Goal: Answer question/provide support: Share knowledge or assist other users

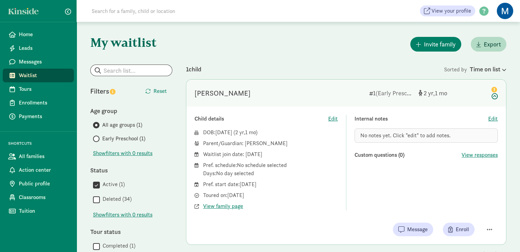
click at [43, 74] on span "Waitlist" at bounding box center [44, 75] width 50 height 8
click at [45, 157] on span "All families" at bounding box center [44, 156] width 50 height 8
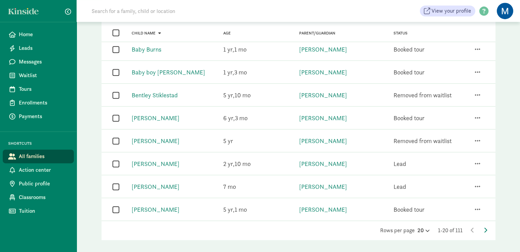
scroll to position [359, 0]
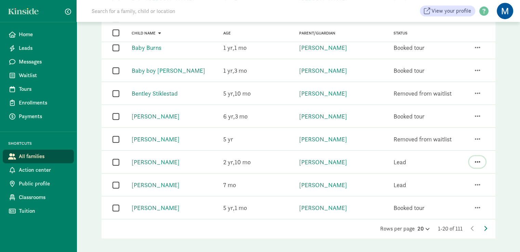
click at [477, 159] on span "button" at bounding box center [476, 162] width 5 height 6
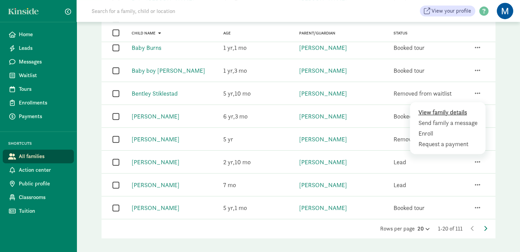
click at [450, 118] on div "View family details" at bounding box center [449, 122] width 62 height 9
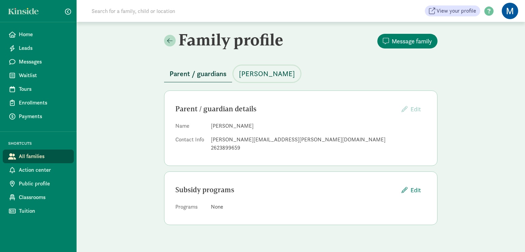
click at [281, 74] on span "Caleb Schonrock" at bounding box center [267, 73] width 56 height 11
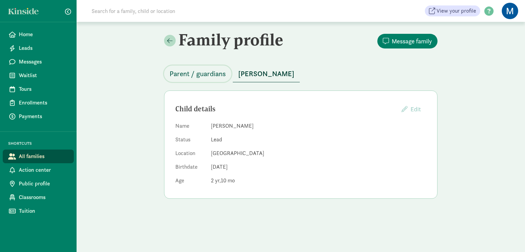
click at [204, 74] on span "Parent / guardians" at bounding box center [197, 73] width 56 height 11
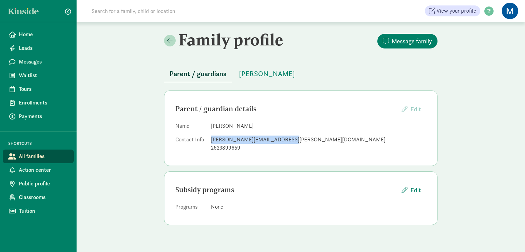
drag, startPoint x: 289, startPoint y: 139, endPoint x: 211, endPoint y: 137, distance: 77.6
click at [211, 137] on div "amanda.g.schonrock@gmail.com" at bounding box center [318, 140] width 215 height 8
copy div "amanda.g.schonrock@gmail.com"
click at [32, 60] on span "Messages" at bounding box center [44, 62] width 50 height 8
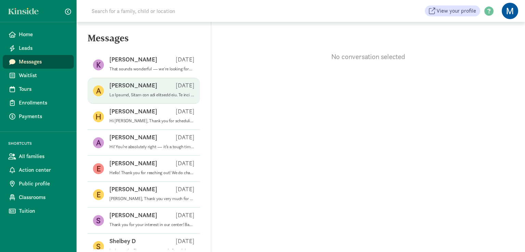
click at [133, 82] on p "[PERSON_NAME]" at bounding box center [133, 85] width 48 height 8
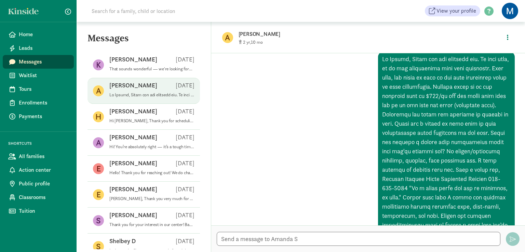
scroll to position [104, 0]
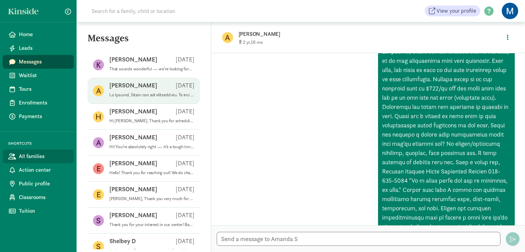
click at [40, 158] on span "All families" at bounding box center [44, 156] width 50 height 8
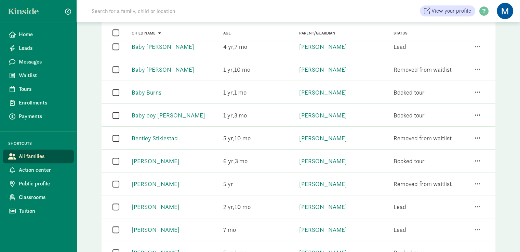
scroll to position [359, 0]
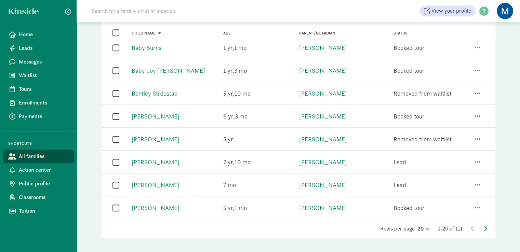
click at [485, 226] on icon at bounding box center [485, 228] width 3 height 5
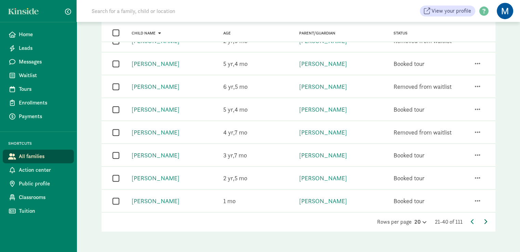
click at [485, 219] on icon at bounding box center [485, 221] width 3 height 5
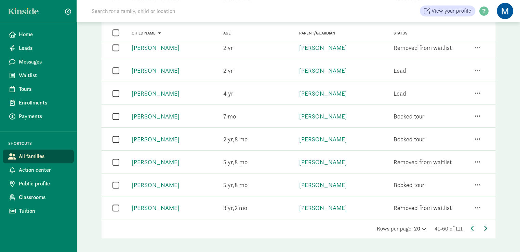
click at [485, 225] on span at bounding box center [485, 228] width 3 height 7
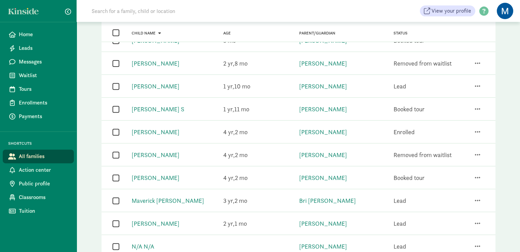
scroll to position [250, 0]
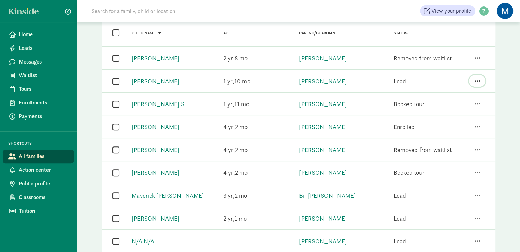
click at [477, 81] on span "button" at bounding box center [476, 81] width 5 height 6
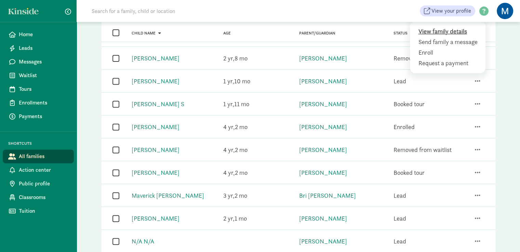
click at [461, 37] on div "View family details" at bounding box center [449, 41] width 62 height 9
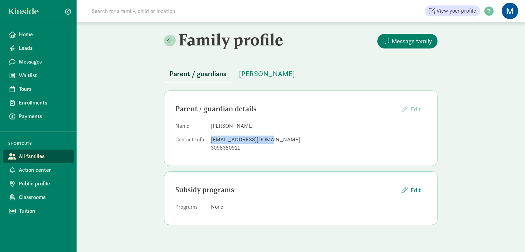
drag, startPoint x: 264, startPoint y: 140, endPoint x: 212, endPoint y: 138, distance: 52.3
click at [212, 138] on div "[EMAIL_ADDRESS][DOMAIN_NAME]" at bounding box center [318, 140] width 215 height 8
copy div "[EMAIL_ADDRESS][DOMAIN_NAME]"
click at [37, 62] on span "Messages" at bounding box center [44, 62] width 50 height 8
click at [281, 71] on span "[PERSON_NAME]" at bounding box center [267, 73] width 56 height 11
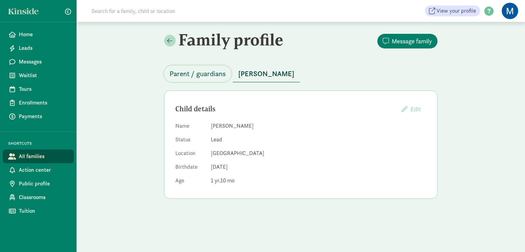
click at [210, 72] on span "Parent / guardians" at bounding box center [197, 73] width 56 height 11
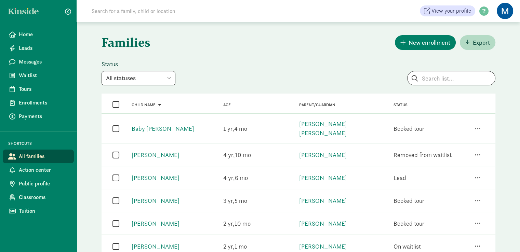
click at [171, 78] on select "All statuses Enrolled Inactive Removed from waitlist On waitlist Booked tour Le…" at bounding box center [138, 78] width 74 height 14
click at [101, 71] on select "All statuses Enrolled Inactive Removed from waitlist On waitlist Booked tour Le…" at bounding box center [138, 78] width 74 height 14
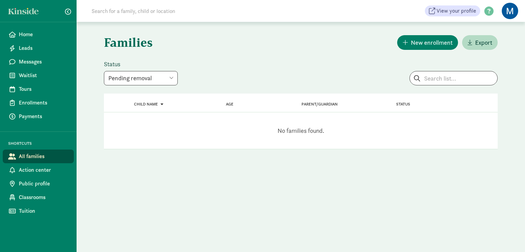
click at [172, 78] on select "All statuses Enrolled Inactive Removed from waitlist On waitlist Booked tour Le…" at bounding box center [141, 78] width 74 height 14
select select "unenrolled"
click at [104, 71] on select "All statuses Enrolled Inactive Removed from waitlist On waitlist Booked tour Le…" at bounding box center [141, 78] width 74 height 14
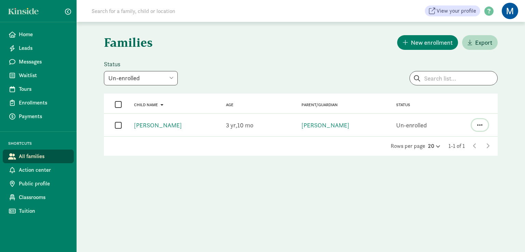
click at [478, 122] on span "button" at bounding box center [479, 125] width 5 height 6
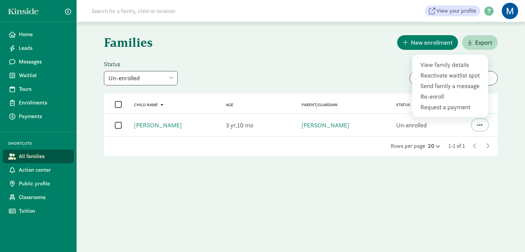
click at [478, 122] on span "button" at bounding box center [479, 125] width 5 height 6
click at [397, 191] on div "Families New enrollment Export Status All statuses Enrolled Inactive Removed fr…" at bounding box center [301, 137] width 448 height 230
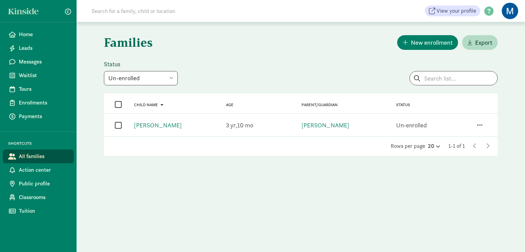
click at [118, 125] on input "checkbox" at bounding box center [118, 125] width 7 height 9
checkbox input "true"
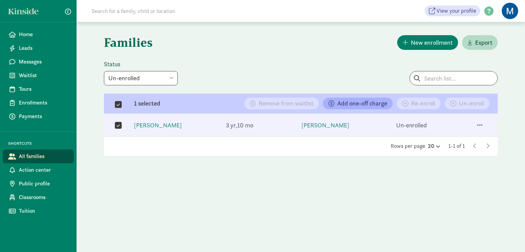
click at [118, 125] on input "checkbox" at bounding box center [118, 125] width 7 height 9
checkbox input "false"
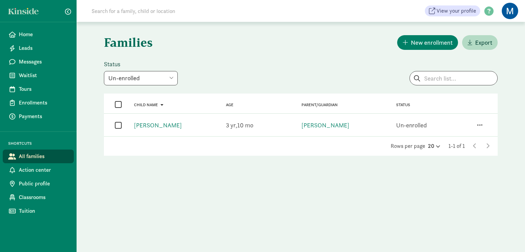
click at [174, 77] on select "All statuses Enrolled Inactive Removed from waitlist On waitlist Booked tour Le…" at bounding box center [141, 78] width 74 height 14
click at [104, 71] on select "All statuses Enrolled Inactive Removed from waitlist On waitlist Booked tour Le…" at bounding box center [141, 78] width 74 height 14
click at [171, 77] on select "All statuses Enrolled Inactive Removed from waitlist On waitlist Booked tour Le…" at bounding box center [141, 78] width 74 height 14
select select "lead"
click at [104, 71] on select "All statuses Enrolled Inactive Removed from waitlist On waitlist Booked tour Le…" at bounding box center [141, 78] width 74 height 14
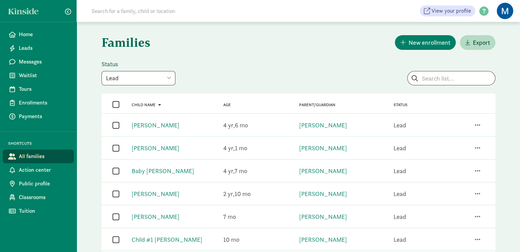
click at [115, 127] on input "checkbox" at bounding box center [115, 125] width 7 height 9
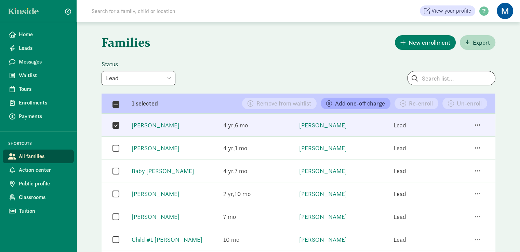
click at [115, 127] on input "checkbox" at bounding box center [115, 125] width 7 height 9
checkbox input "false"
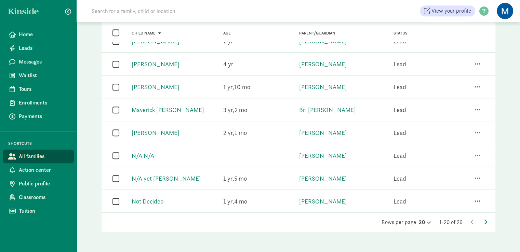
scroll to position [359, 0]
click at [485, 219] on icon at bounding box center [485, 221] width 3 height 5
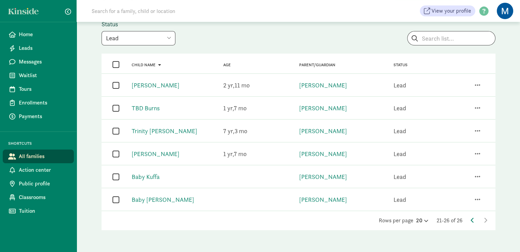
scroll to position [40, 0]
click at [40, 50] on span "Leads" at bounding box center [44, 48] width 50 height 8
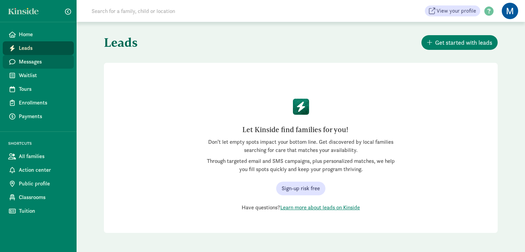
click at [33, 65] on span "Messages" at bounding box center [44, 62] width 50 height 8
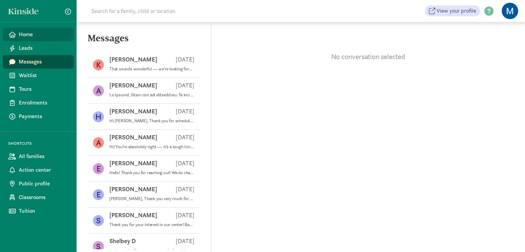
click at [40, 39] on link "Home" at bounding box center [38, 35] width 71 height 14
